Goal: Task Accomplishment & Management: Manage account settings

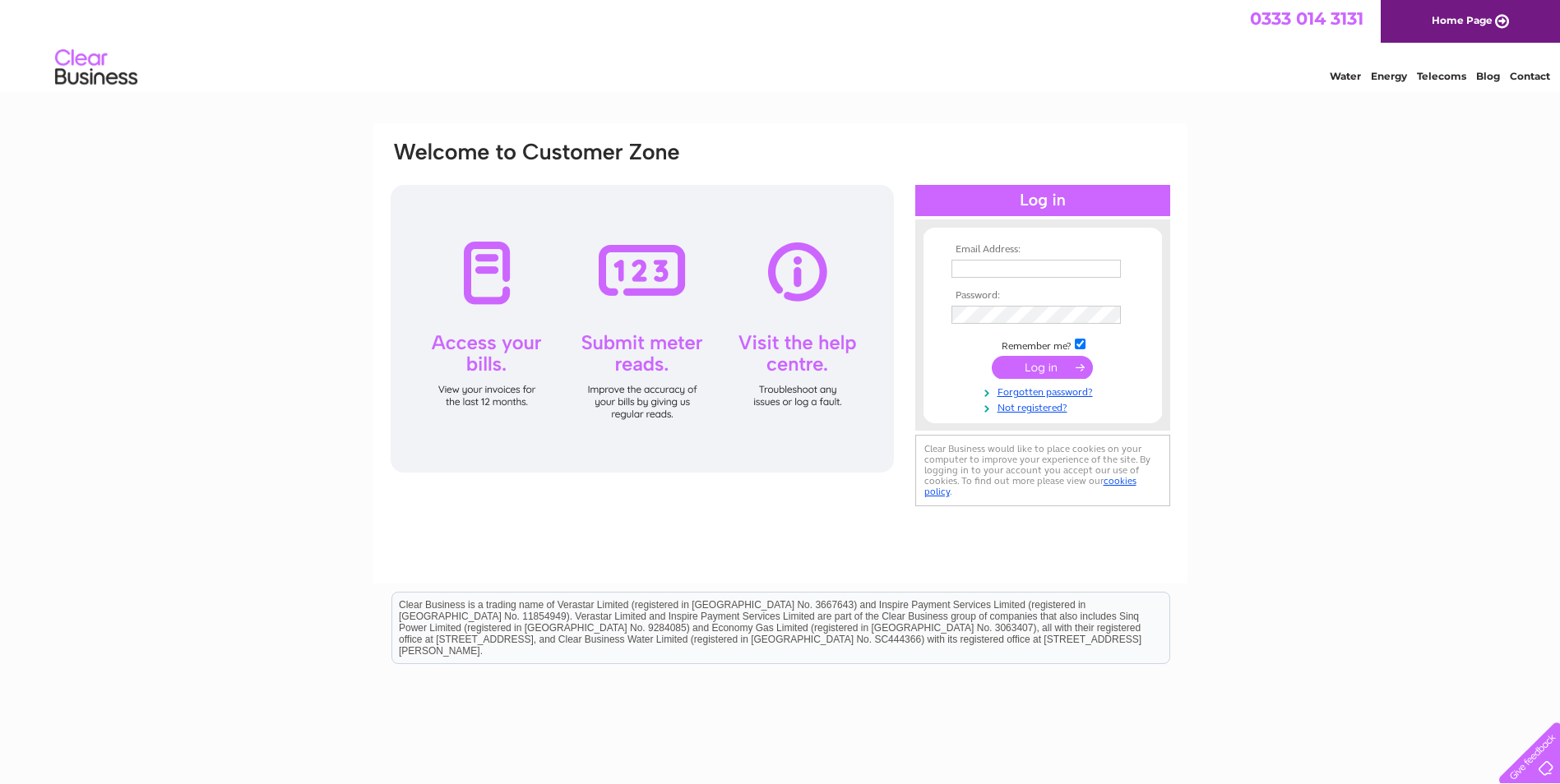
type input "[EMAIL_ADDRESS][DOMAIN_NAME]"
click at [1052, 368] on input "submit" at bounding box center [1042, 368] width 101 height 23
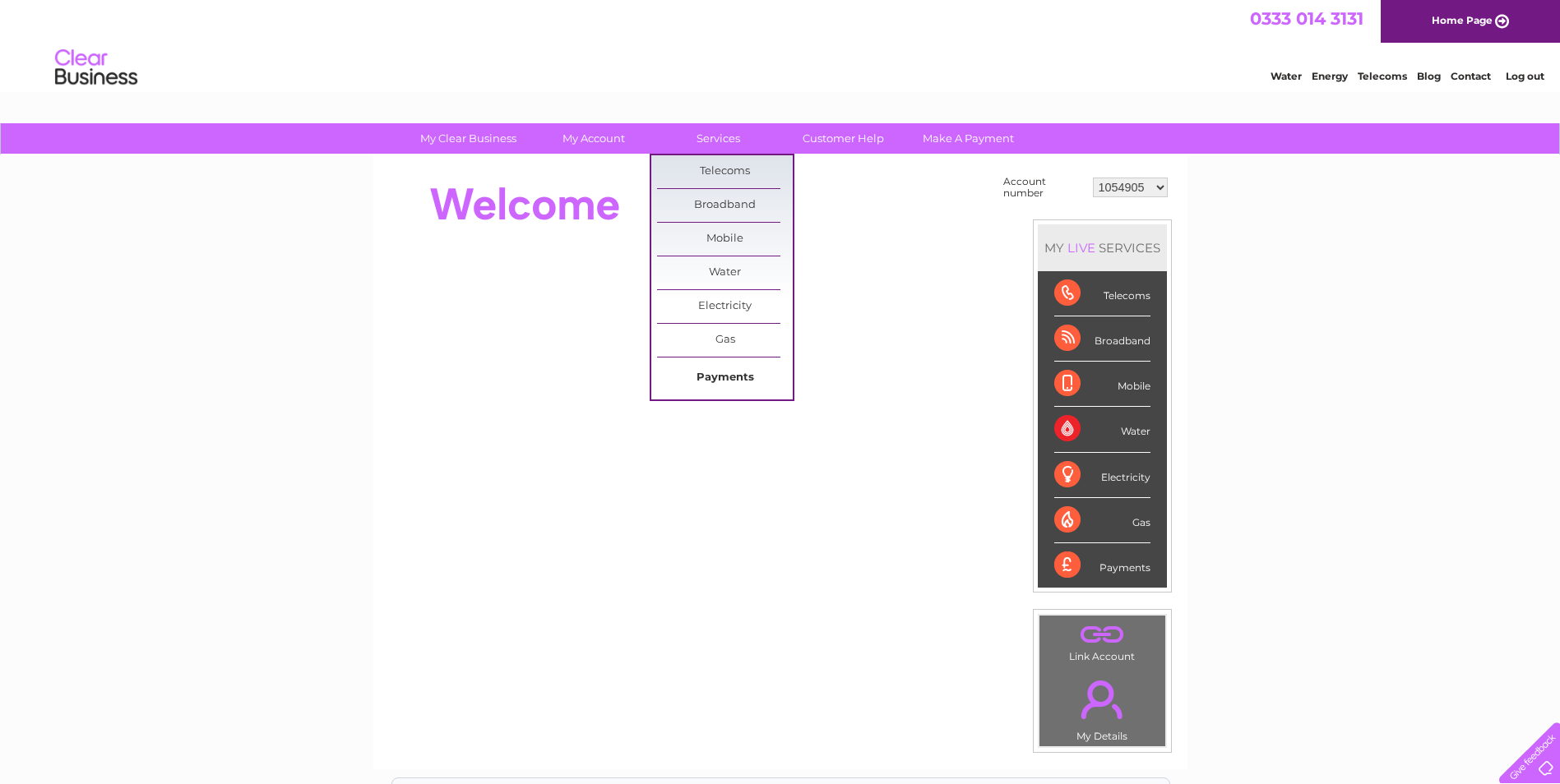
click at [738, 373] on link "Payments" at bounding box center [725, 378] width 136 height 33
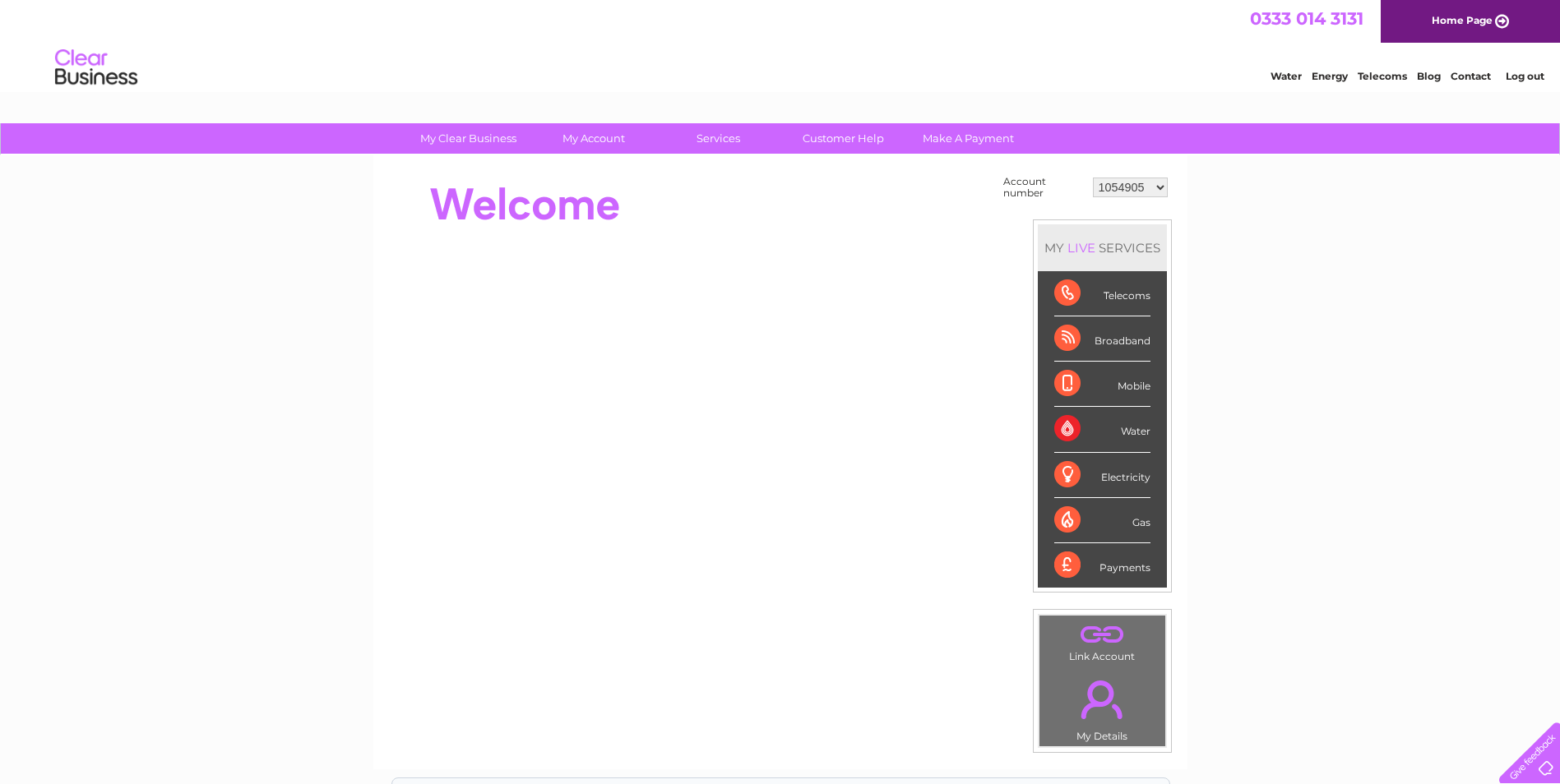
click at [1161, 188] on select "1054905 30287643" at bounding box center [1130, 188] width 75 height 20
select select "30287643"
click at [1093, 178] on select "1054905 30287643" at bounding box center [1130, 188] width 75 height 20
